Goal: Task Accomplishment & Management: Manage account settings

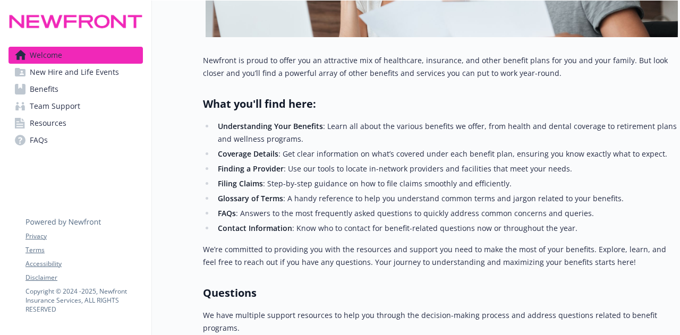
scroll to position [338, 7]
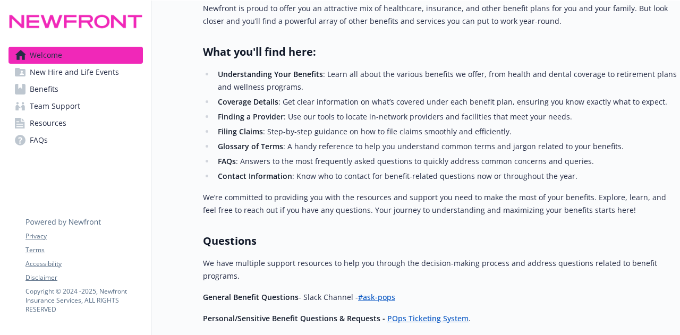
click at [359, 292] on link "#ask-pops" at bounding box center [376, 297] width 37 height 10
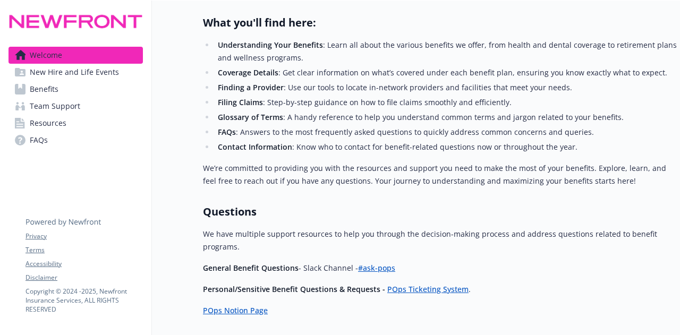
scroll to position [365, 7]
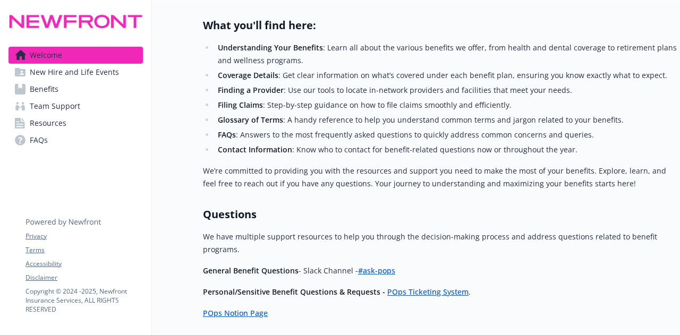
click at [52, 87] on link "Benefits" at bounding box center [76, 89] width 134 height 17
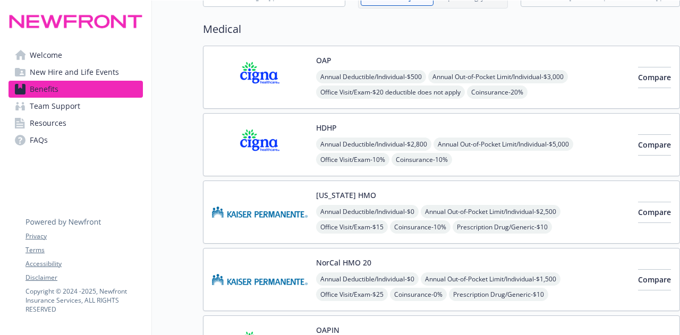
scroll to position [0, 7]
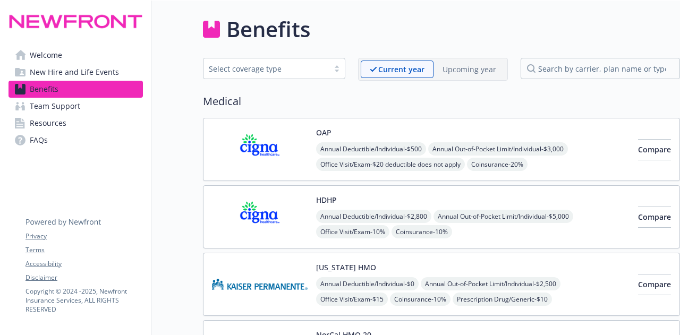
click at [470, 76] on div "Upcoming year" at bounding box center [470, 70] width 72 height 18
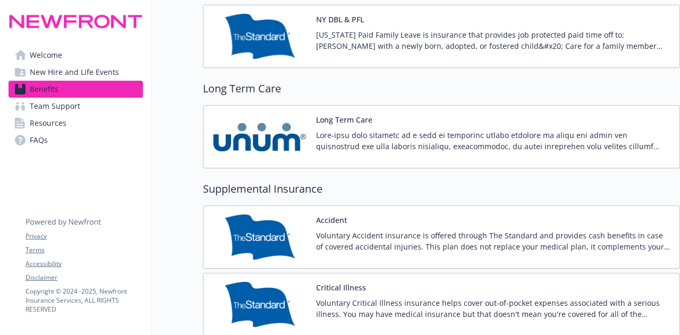
scroll to position [0, 7]
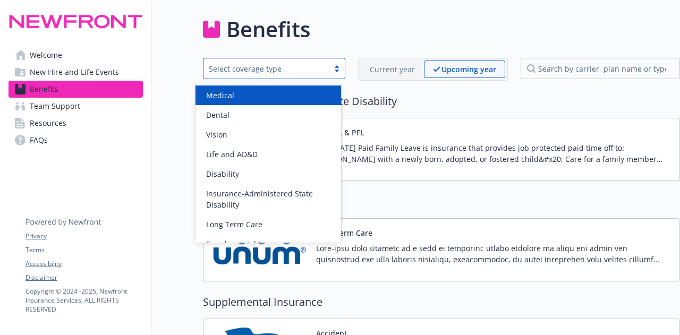
click at [327, 73] on div "Select coverage type" at bounding box center [274, 68] width 142 height 21
click at [308, 95] on div "Medical" at bounding box center [268, 95] width 133 height 11
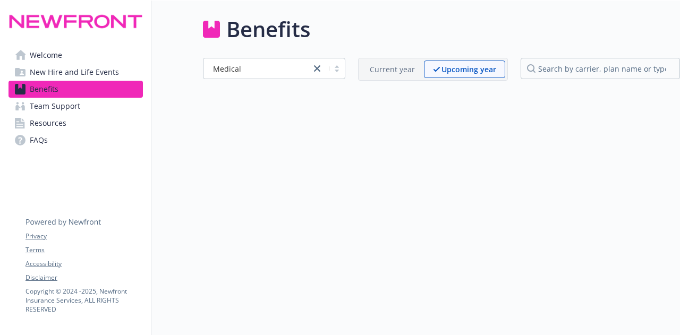
click at [452, 70] on p "Upcoming year" at bounding box center [469, 69] width 55 height 11
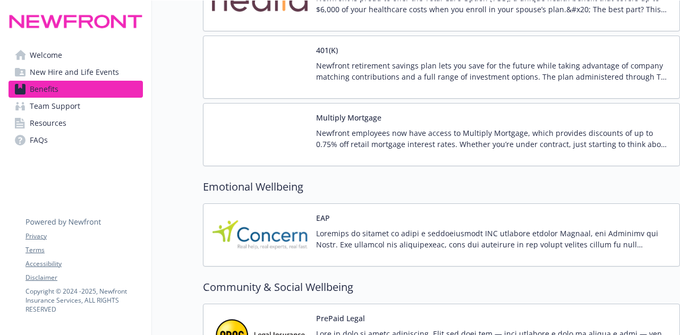
scroll to position [586, 5]
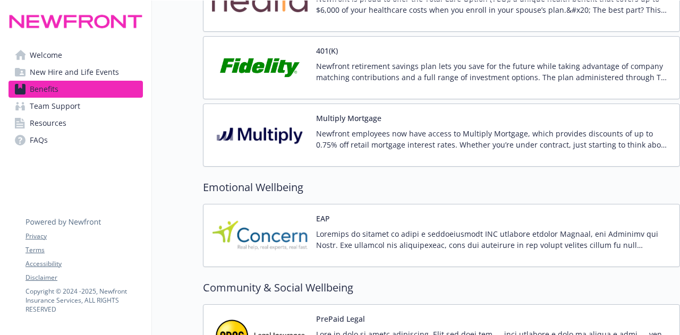
click at [411, 255] on div "EAP" at bounding box center [441, 235] width 477 height 63
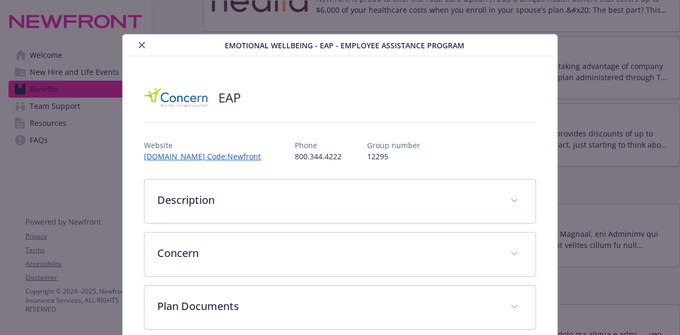
scroll to position [32, 0]
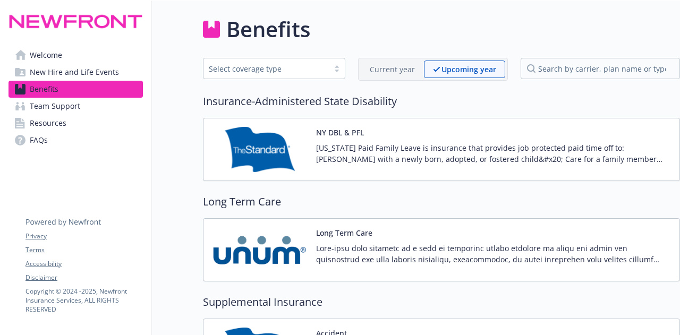
scroll to position [12, 5]
